Goal: Task Accomplishment & Management: Use online tool/utility

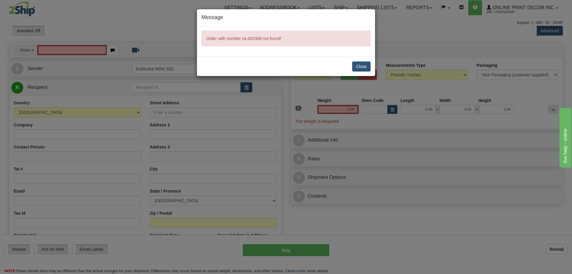
click at [357, 73] on div "Close" at bounding box center [286, 66] width 178 height 19
click at [358, 67] on button "Close" at bounding box center [361, 66] width 18 height 10
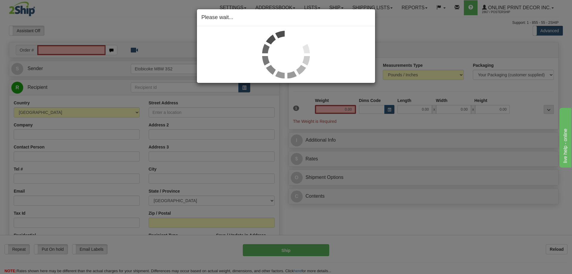
click at [54, 47] on div "Please wait..." at bounding box center [286, 137] width 572 height 274
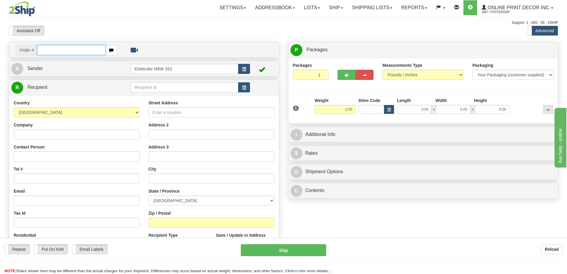
click at [53, 49] on input "text" at bounding box center [71, 50] width 68 height 10
click at [52, 49] on input "text" at bounding box center [71, 50] width 68 height 10
type input "ca-420308"
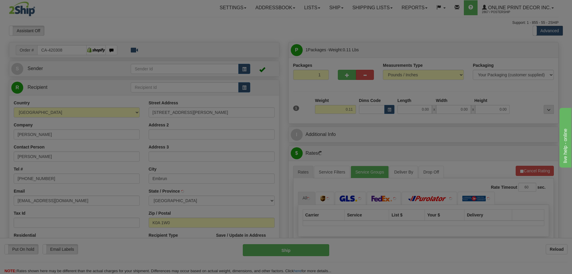
type input "EMBRUN"
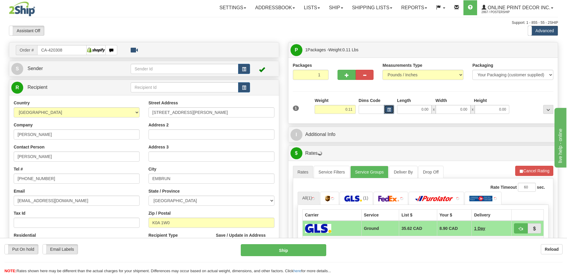
click at [388, 109] on span "button" at bounding box center [389, 109] width 4 height 3
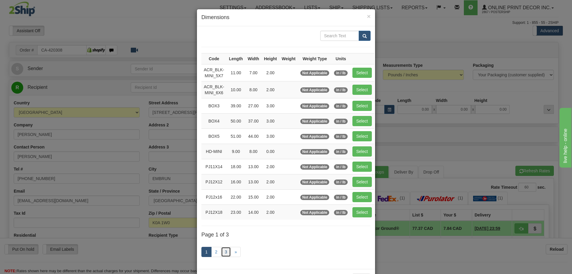
click at [224, 249] on link "3" at bounding box center [226, 251] width 10 height 10
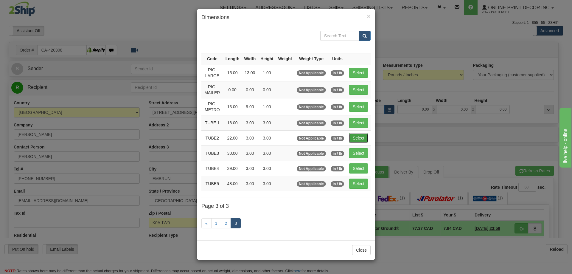
click at [355, 137] on button "Select" at bounding box center [358, 138] width 19 height 10
type input "TUBE2"
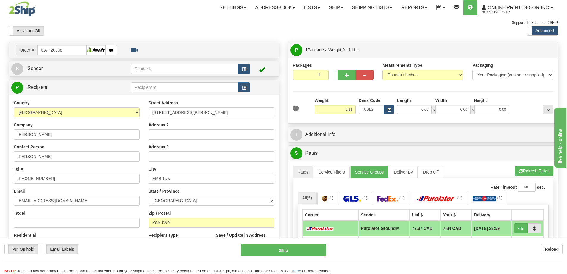
type input "22.00"
type input "3.00"
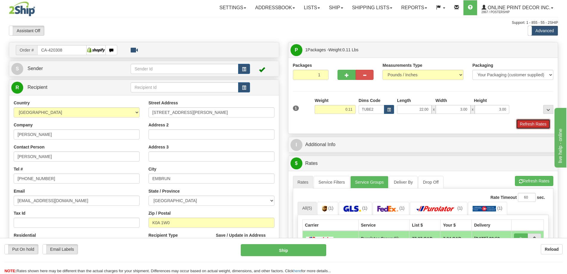
click at [527, 122] on button "Refresh Rates" at bounding box center [533, 124] width 34 height 10
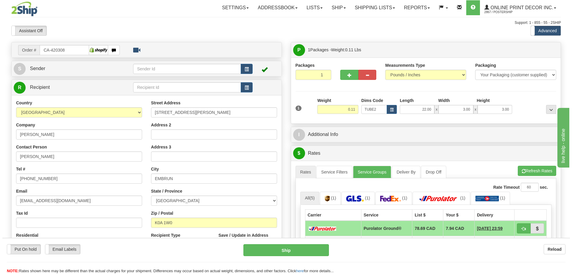
scroll to position [30, 0]
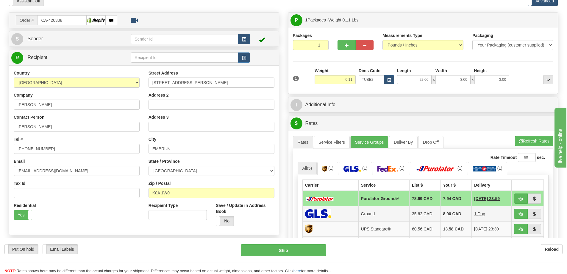
click at [512, 214] on td at bounding box center [528, 213] width 32 height 15
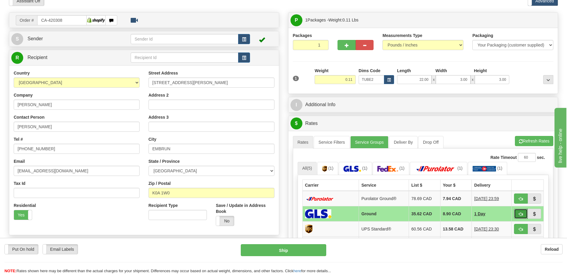
click at [518, 210] on button "button" at bounding box center [521, 213] width 14 height 10
type input "1"
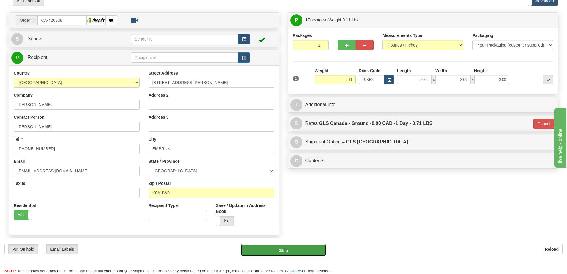
click at [302, 252] on button "Ship" at bounding box center [283, 250] width 85 height 12
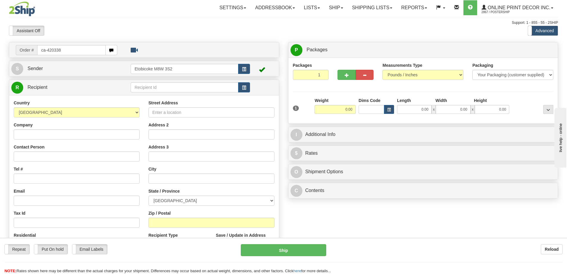
type input "ca-420338"
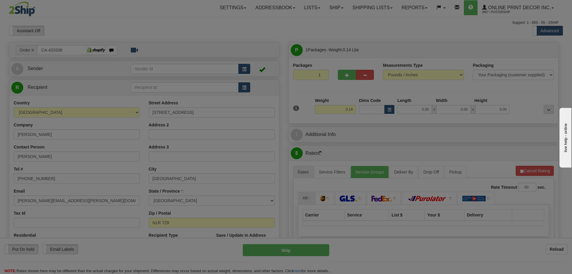
type input "CAMBRIDGE"
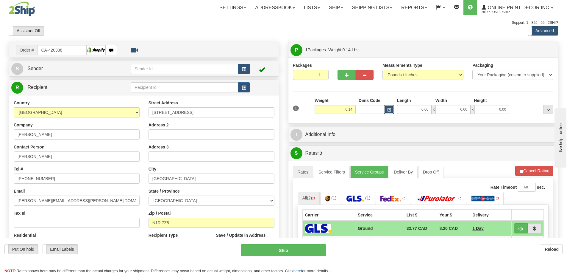
click at [391, 105] on button "button" at bounding box center [389, 109] width 10 height 9
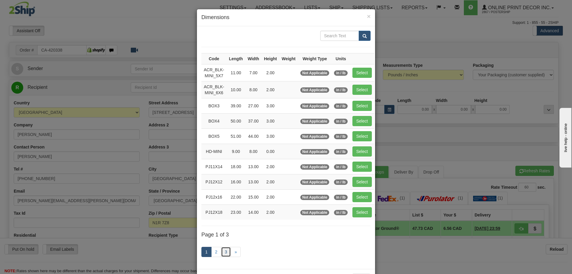
click at [223, 252] on link "3" at bounding box center [226, 251] width 10 height 10
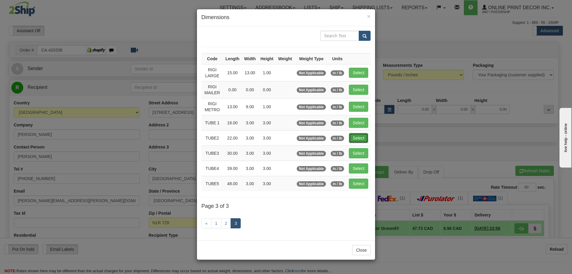
click at [357, 135] on button "Select" at bounding box center [358, 138] width 19 height 10
type input "TUBE2"
type input "22.00"
type input "3.00"
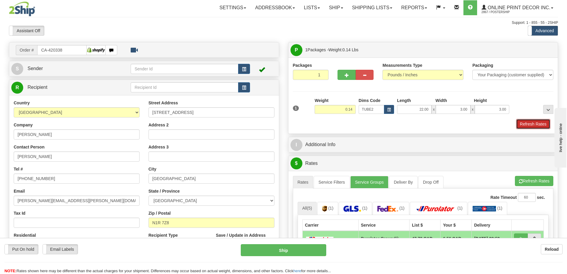
click at [536, 127] on button "Refresh Rates" at bounding box center [533, 124] width 34 height 10
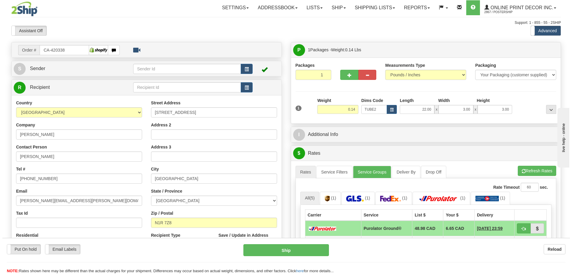
scroll to position [60, 0]
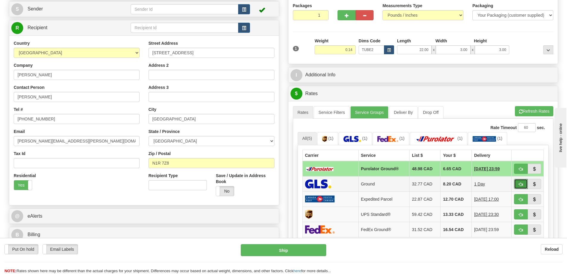
click at [518, 180] on button "button" at bounding box center [521, 184] width 14 height 10
type input "1"
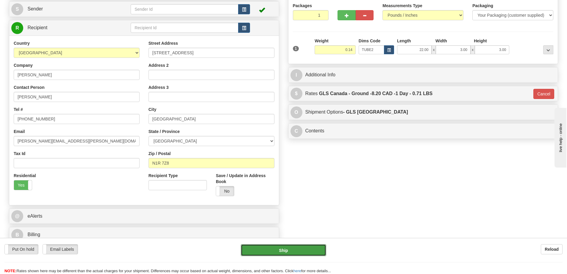
click at [308, 252] on button "Ship" at bounding box center [283, 250] width 85 height 12
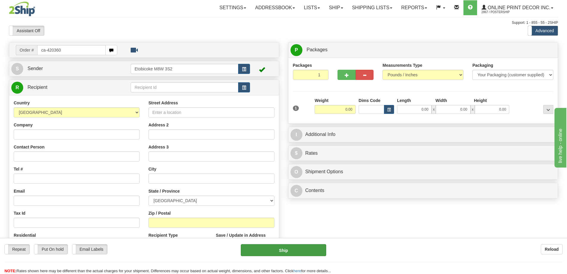
type input "ca-420360"
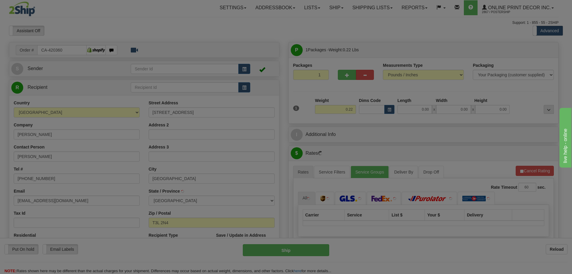
type input "CALGARY"
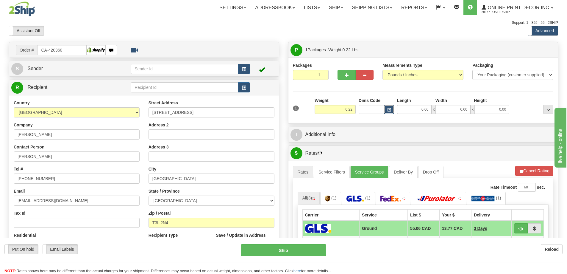
click at [385, 110] on button "button" at bounding box center [389, 109] width 10 height 9
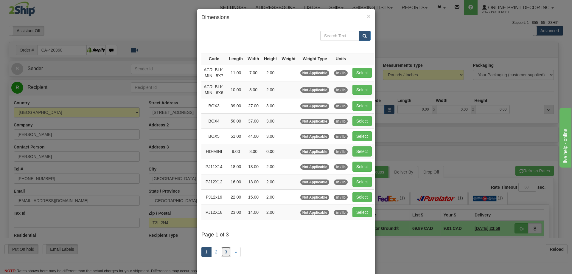
click at [223, 249] on link "3" at bounding box center [226, 251] width 10 height 10
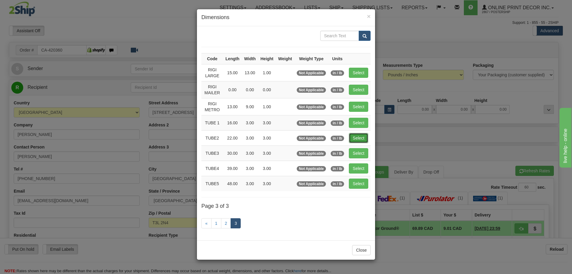
click at [366, 136] on button "Select" at bounding box center [358, 138] width 19 height 10
type input "TUBE2"
type input "22.00"
type input "3.00"
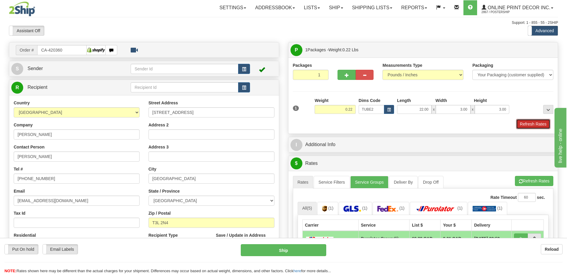
drag, startPoint x: 528, startPoint y: 124, endPoint x: 527, endPoint y: 119, distance: 4.4
click at [529, 123] on button "Refresh Rates" at bounding box center [533, 124] width 34 height 10
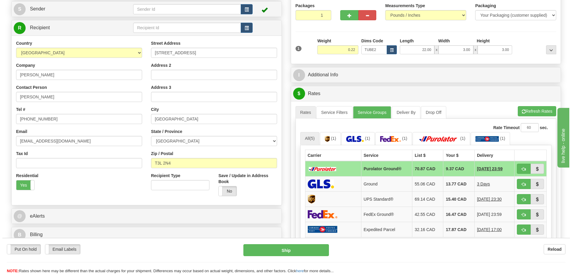
scroll to position [89, 0]
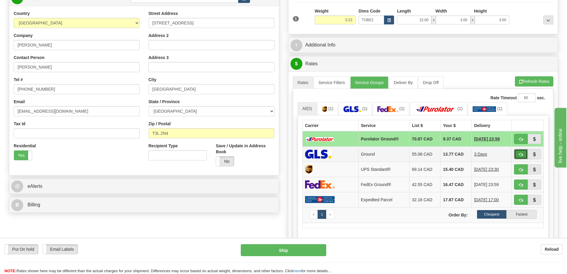
click at [522, 153] on span "button" at bounding box center [521, 154] width 4 height 4
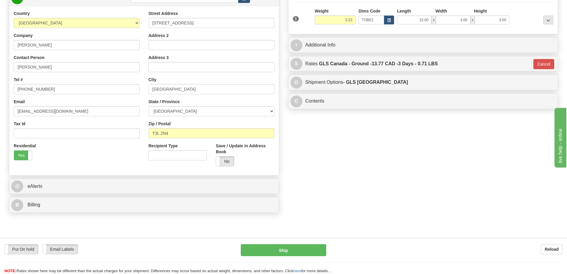
type input "1"
click at [299, 245] on button "Ship" at bounding box center [283, 250] width 85 height 12
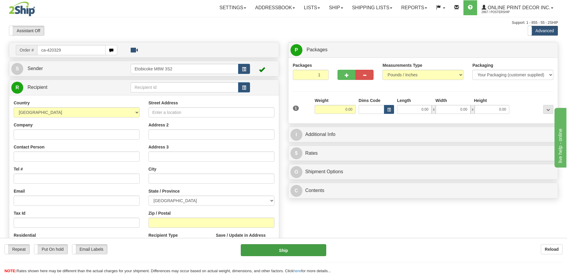
type input "ca-420329"
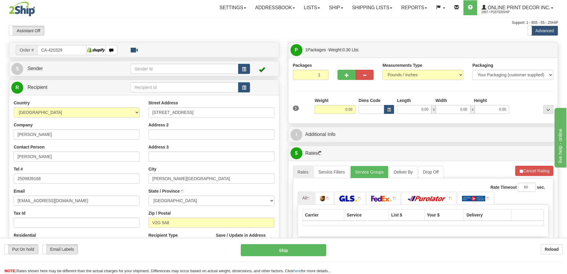
type input "[PERSON_NAME] LAKE"
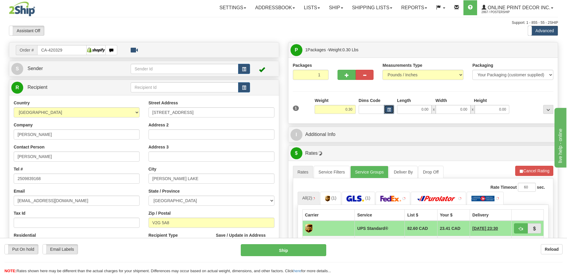
click at [384, 108] on button "button" at bounding box center [389, 109] width 10 height 9
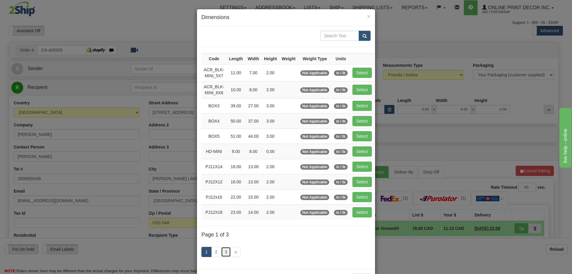
click at [222, 252] on link "3" at bounding box center [226, 251] width 10 height 10
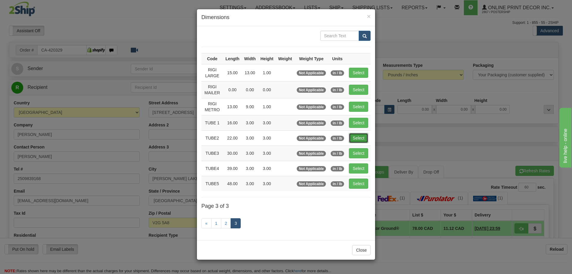
click at [359, 137] on button "Select" at bounding box center [358, 138] width 19 height 10
type input "TUBE2"
type input "22.00"
type input "3.00"
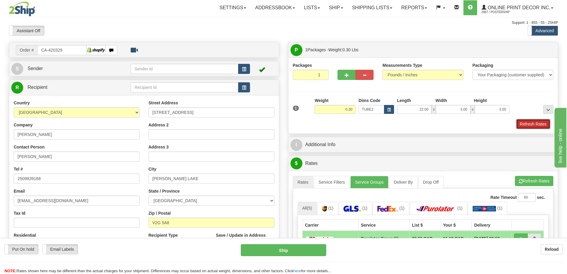
click at [525, 126] on button "Refresh Rates" at bounding box center [533, 124] width 34 height 10
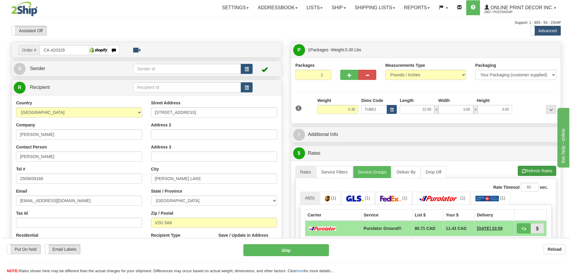
scroll to position [60, 0]
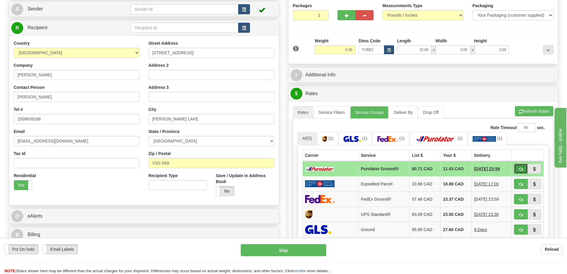
click at [523, 169] on button "button" at bounding box center [521, 168] width 14 height 10
type input "260"
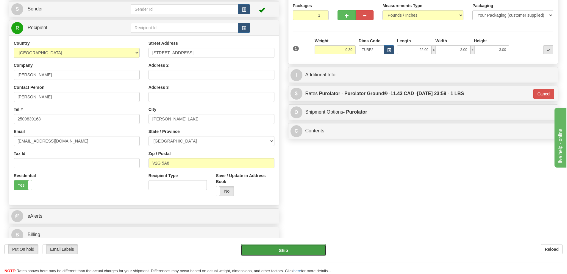
click at [318, 249] on button "Ship" at bounding box center [283, 250] width 85 height 12
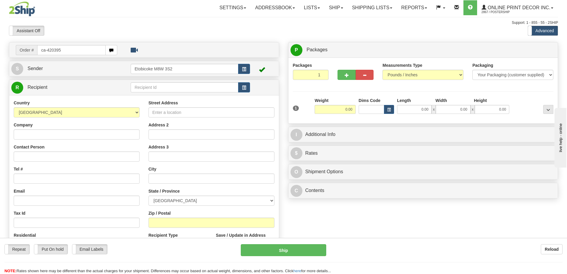
type input "ca-420395"
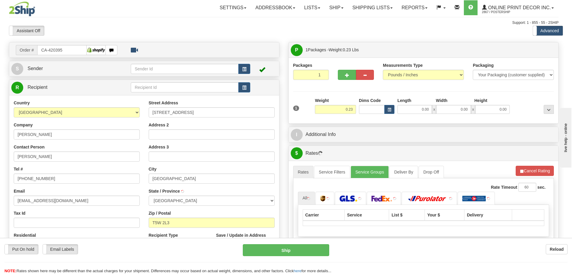
type input "EDMONTON"
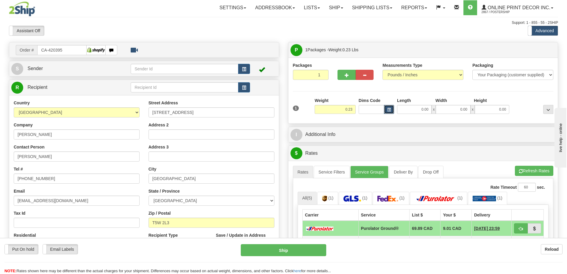
click at [390, 109] on span "button" at bounding box center [389, 109] width 4 height 3
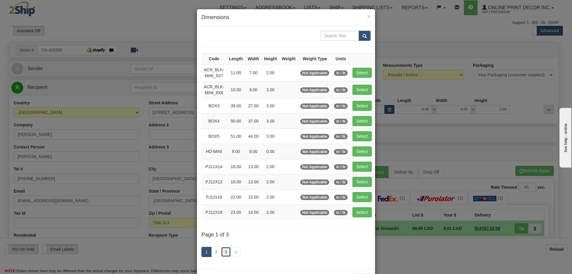
click at [224, 249] on link "3" at bounding box center [226, 251] width 10 height 10
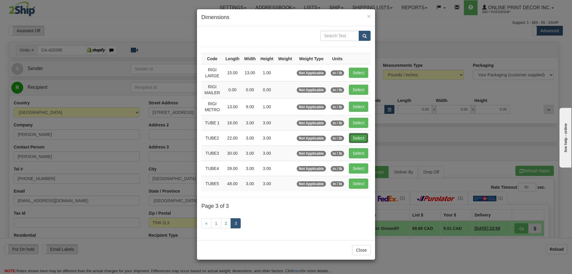
click at [362, 141] on button "Select" at bounding box center [358, 138] width 19 height 10
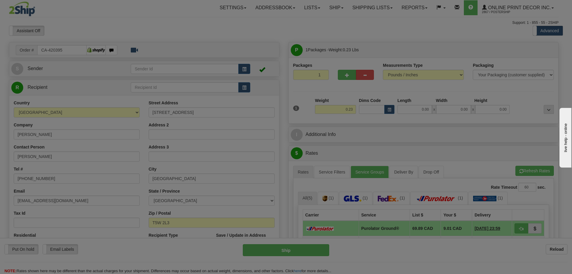
type input "TUBE2"
type input "22.00"
type input "3.00"
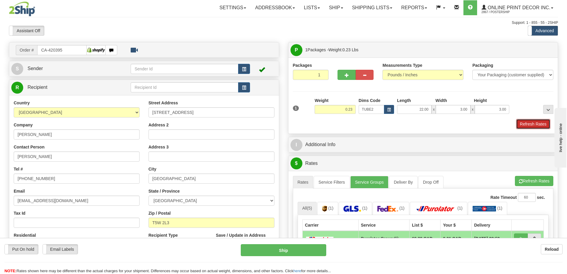
click at [542, 121] on button "Refresh Rates" at bounding box center [533, 124] width 34 height 10
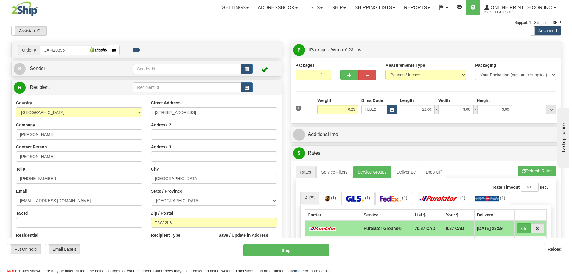
scroll to position [60, 0]
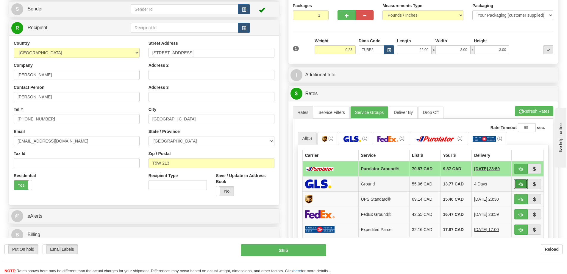
click at [519, 184] on span "button" at bounding box center [521, 184] width 4 height 4
type input "1"
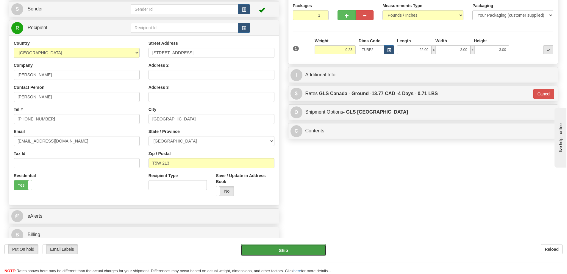
click at [310, 254] on button "Ship" at bounding box center [283, 250] width 85 height 12
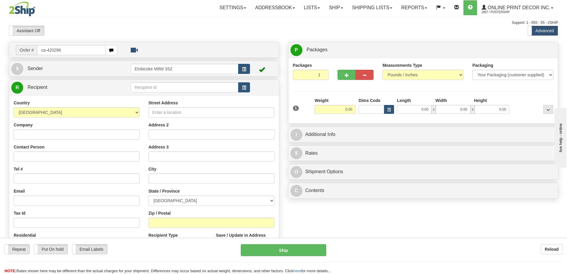
type input "ca-420296"
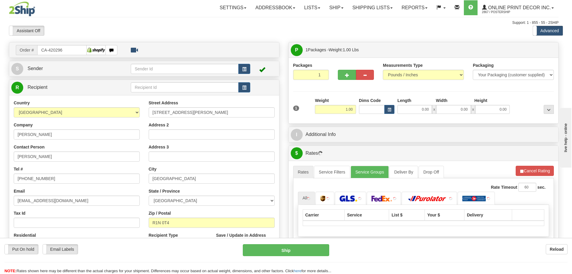
type input "PORTAGE LA PRAIRIE"
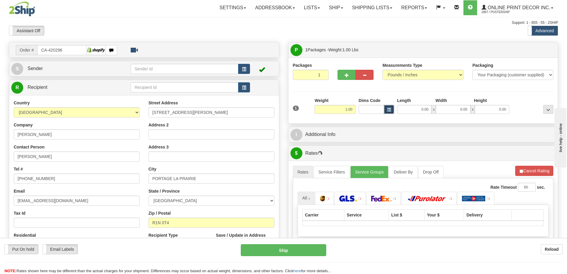
click at [392, 109] on button "button" at bounding box center [389, 109] width 10 height 9
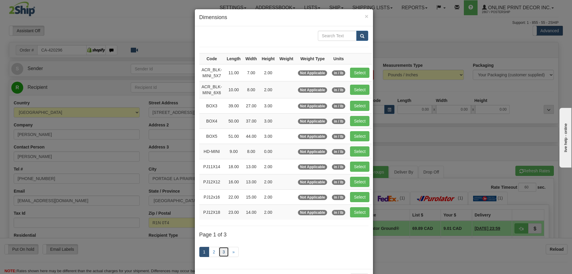
click at [219, 248] on link "3" at bounding box center [223, 251] width 10 height 10
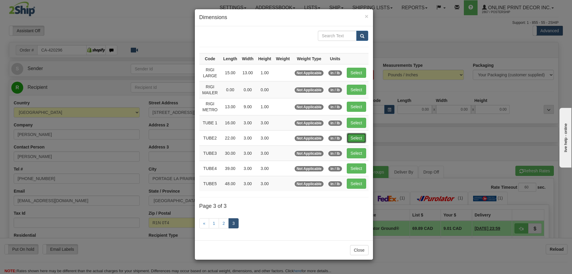
click at [358, 130] on td "Select" at bounding box center [356, 137] width 24 height 15
click at [356, 137] on button "Select" at bounding box center [355, 138] width 19 height 10
type input "TUBE2"
type input "22.00"
type input "3.00"
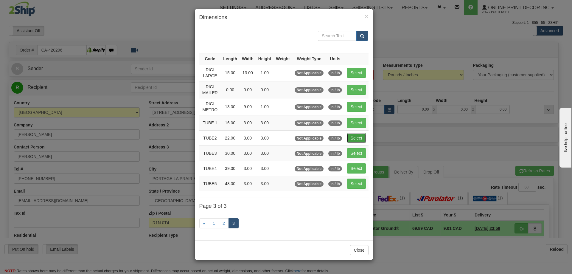
type input "3.00"
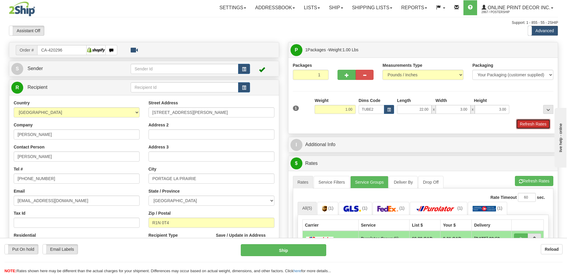
click at [525, 125] on button "Refresh Rates" at bounding box center [533, 124] width 34 height 10
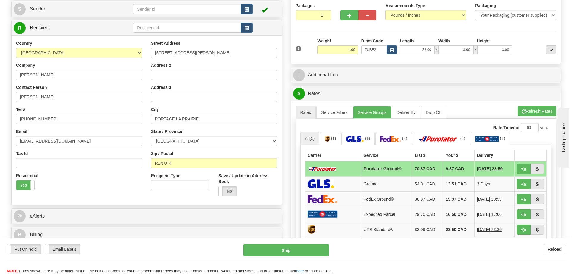
scroll to position [89, 0]
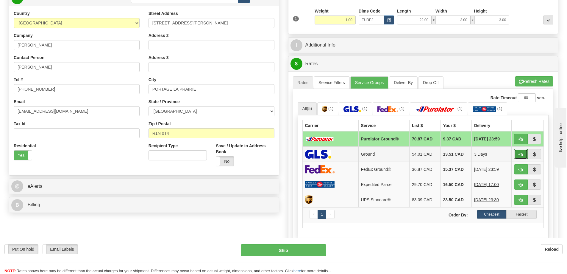
click at [517, 154] on button "button" at bounding box center [521, 154] width 14 height 10
type input "1"
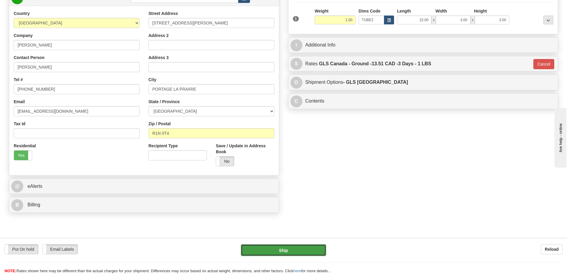
click at [278, 248] on button "Ship" at bounding box center [283, 250] width 85 height 12
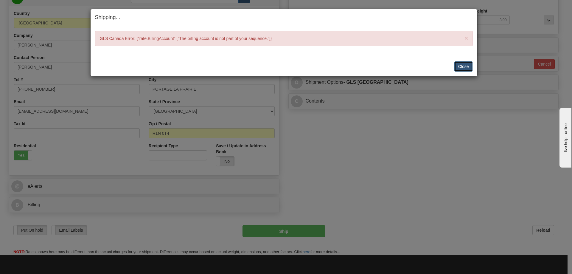
click at [466, 66] on button "Close" at bounding box center [463, 66] width 18 height 10
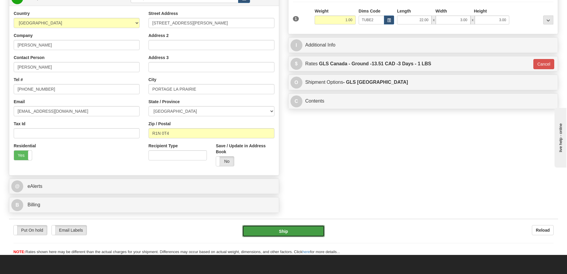
click at [301, 232] on button "Ship" at bounding box center [283, 231] width 82 height 12
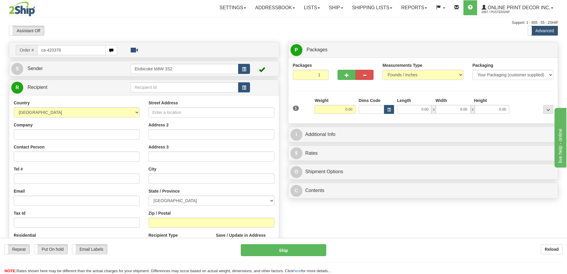
type input "ca-420378"
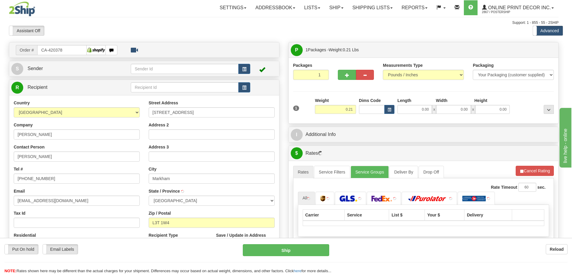
type input "THORNHILL"
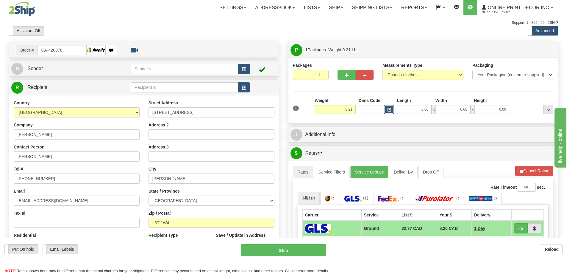
click at [391, 109] on span "button" at bounding box center [389, 109] width 4 height 3
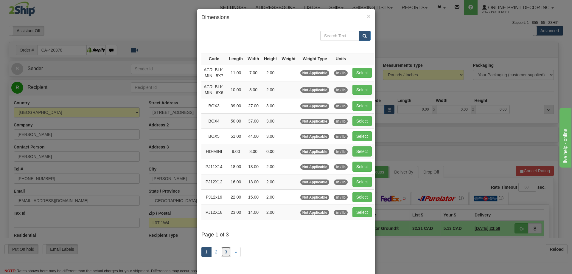
click at [222, 252] on link "3" at bounding box center [226, 251] width 10 height 10
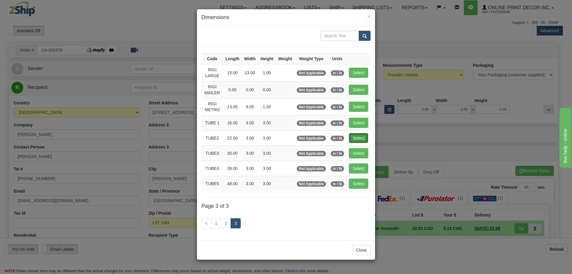
click at [358, 137] on button "Select" at bounding box center [358, 138] width 19 height 10
type input "TUBE2"
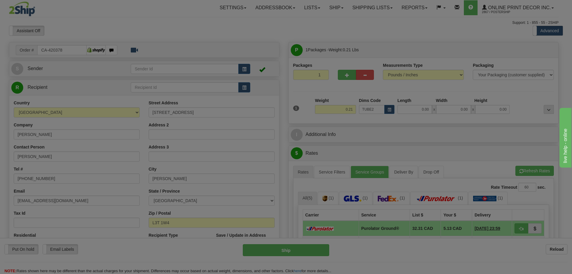
type input "22.00"
type input "3.00"
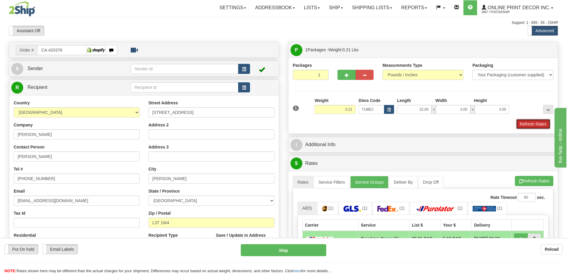
click at [530, 121] on button "Refresh Rates" at bounding box center [533, 124] width 34 height 10
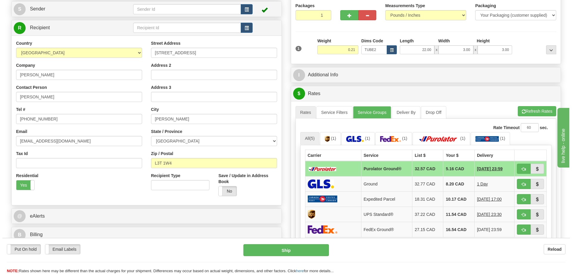
scroll to position [89, 0]
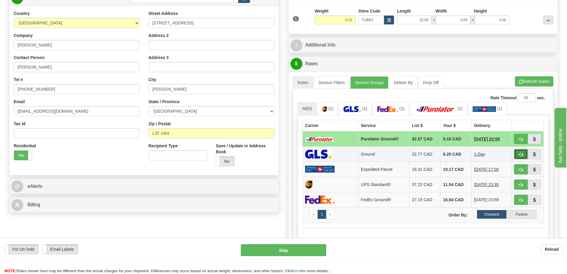
click at [518, 151] on button "button" at bounding box center [521, 154] width 14 height 10
type input "1"
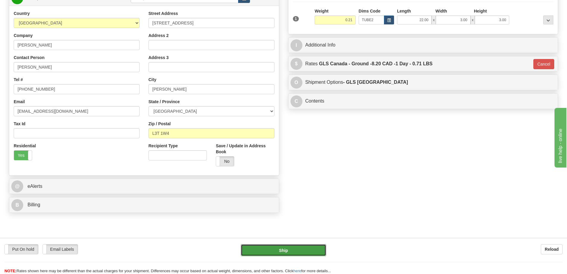
click at [294, 252] on button "Ship" at bounding box center [283, 250] width 85 height 12
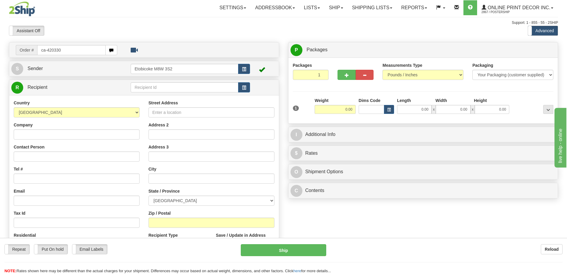
type input "ca-420330"
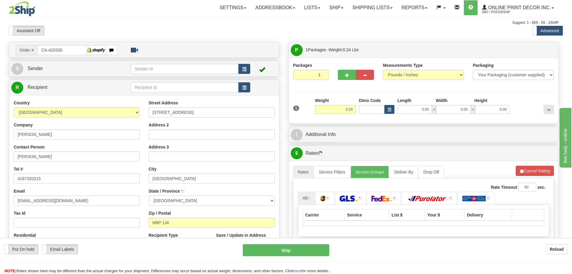
type input "[GEOGRAPHIC_DATA]"
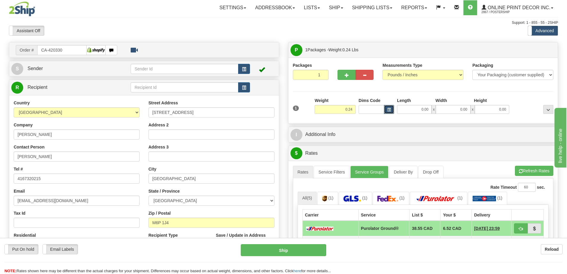
drag, startPoint x: 388, startPoint y: 108, endPoint x: 388, endPoint y: 113, distance: 4.5
click at [388, 113] on button "button" at bounding box center [389, 109] width 10 height 9
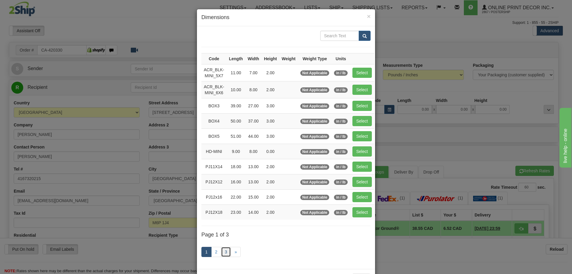
click at [226, 250] on link "3" at bounding box center [226, 251] width 10 height 10
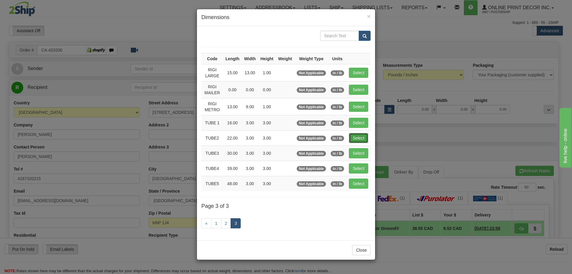
click at [360, 134] on button "Select" at bounding box center [358, 138] width 19 height 10
type input "TUBE2"
type input "22.00"
type input "3.00"
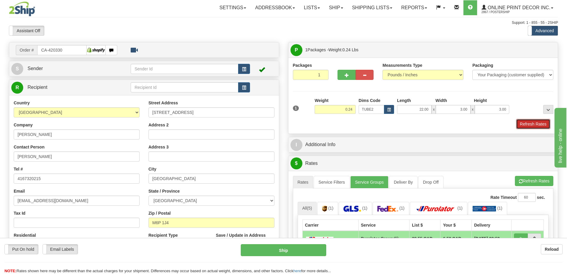
click at [529, 125] on button "Refresh Rates" at bounding box center [533, 124] width 34 height 10
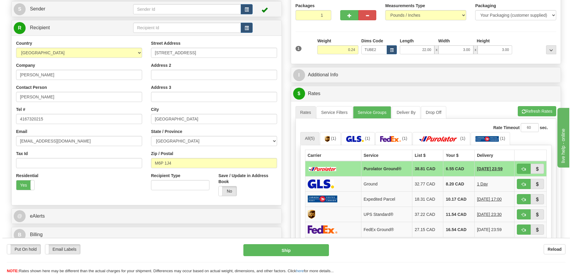
scroll to position [89, 0]
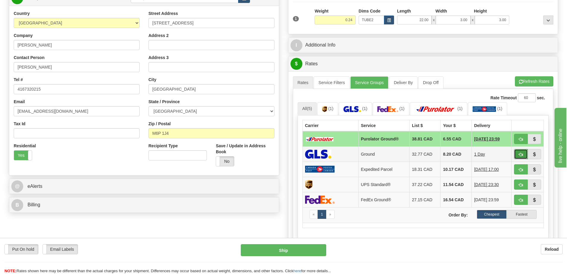
click at [522, 154] on span "button" at bounding box center [521, 154] width 4 height 4
type input "1"
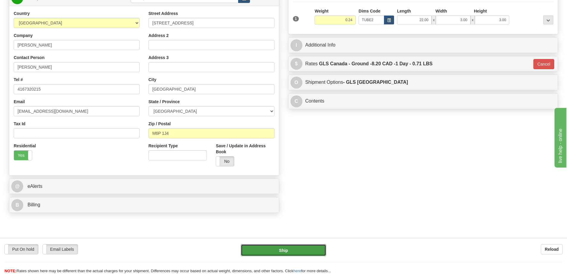
click at [290, 249] on button "Ship" at bounding box center [283, 250] width 85 height 12
